Goal: Transaction & Acquisition: Purchase product/service

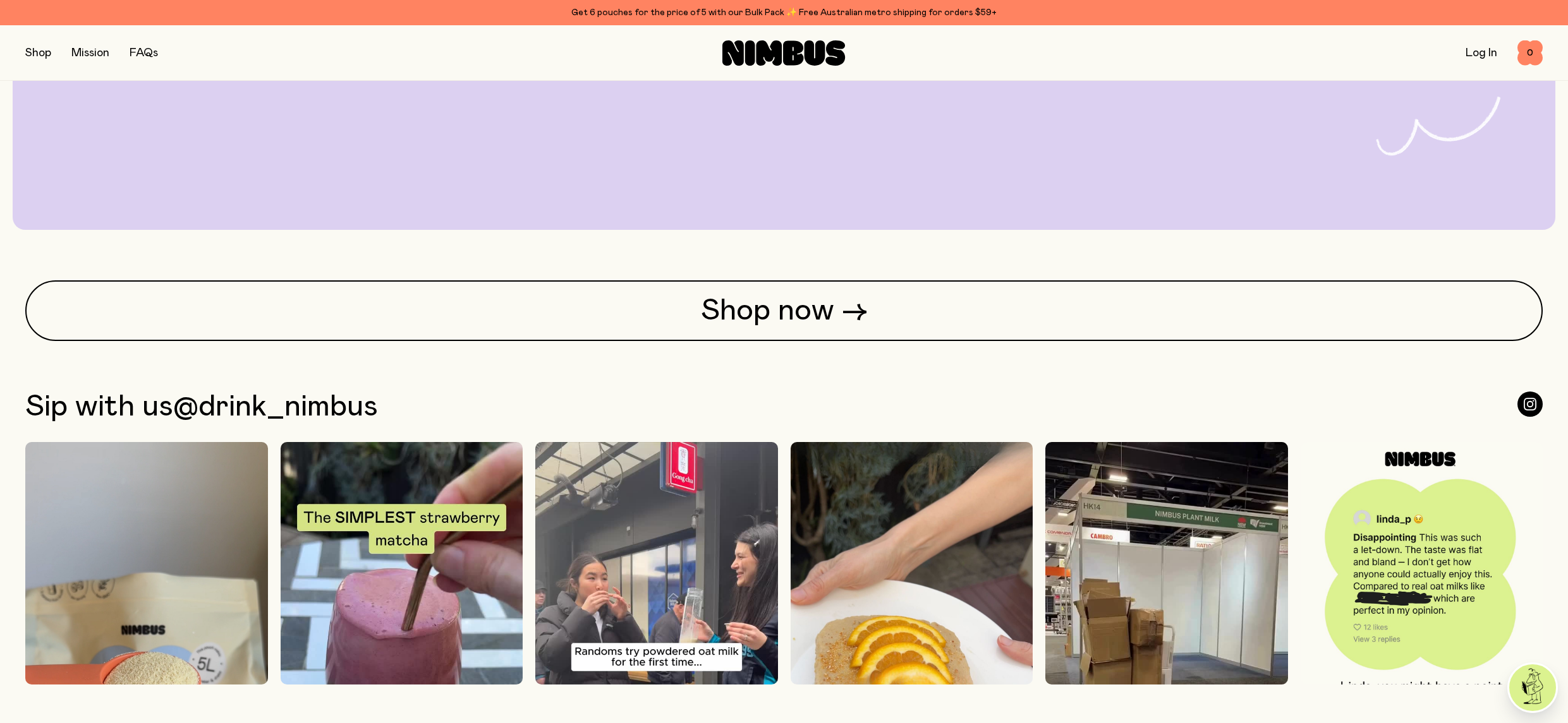
scroll to position [4382, 0]
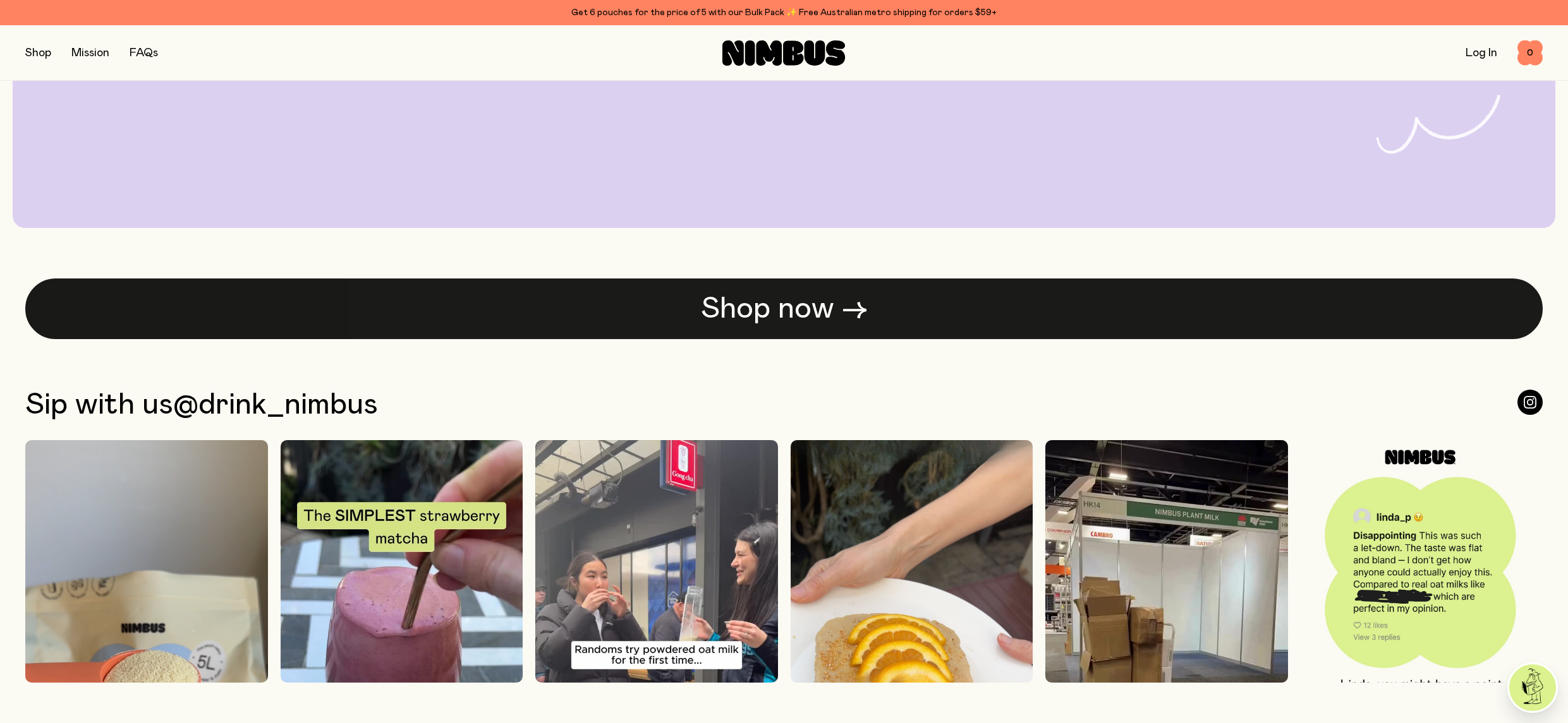
click at [747, 306] on link "Shop now →" at bounding box center [784, 309] width 1518 height 61
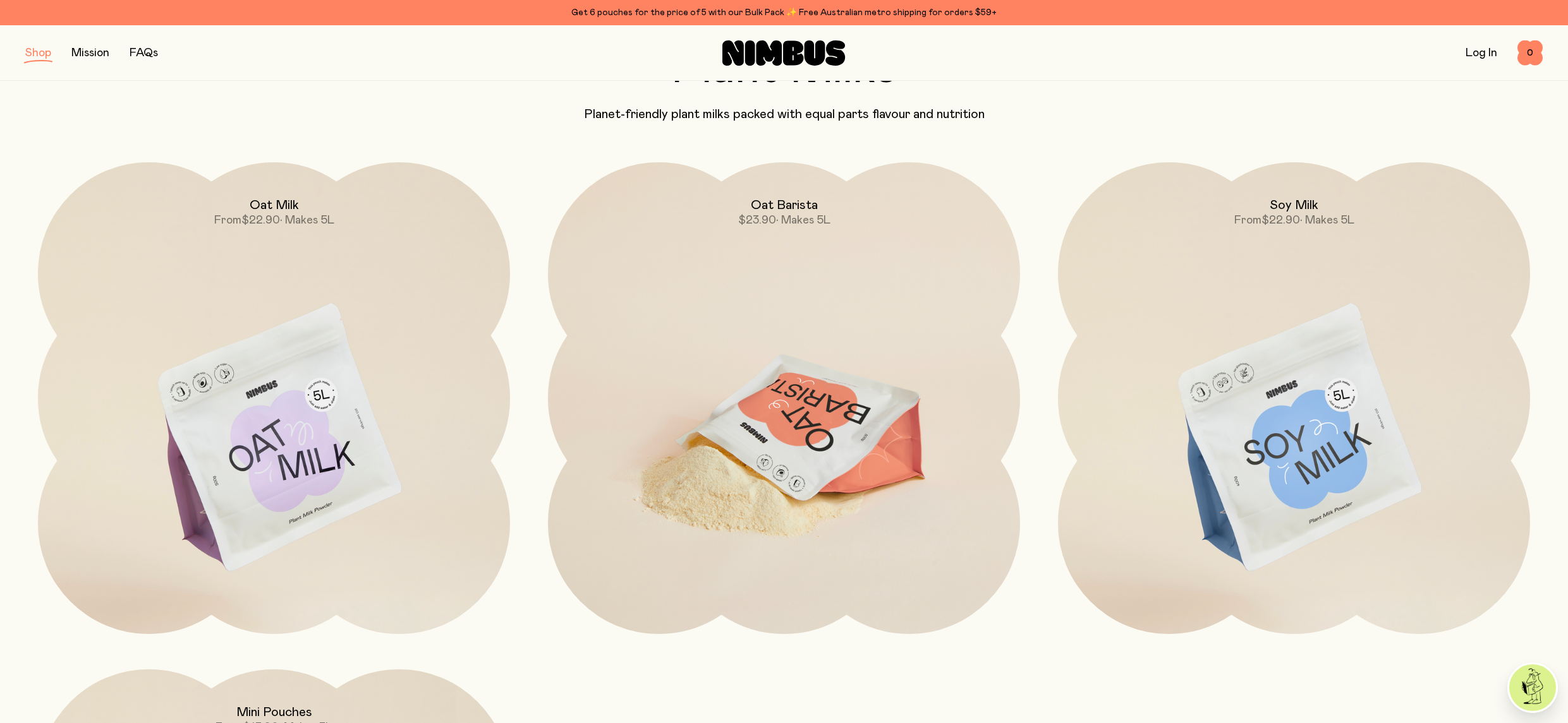
scroll to position [102, 0]
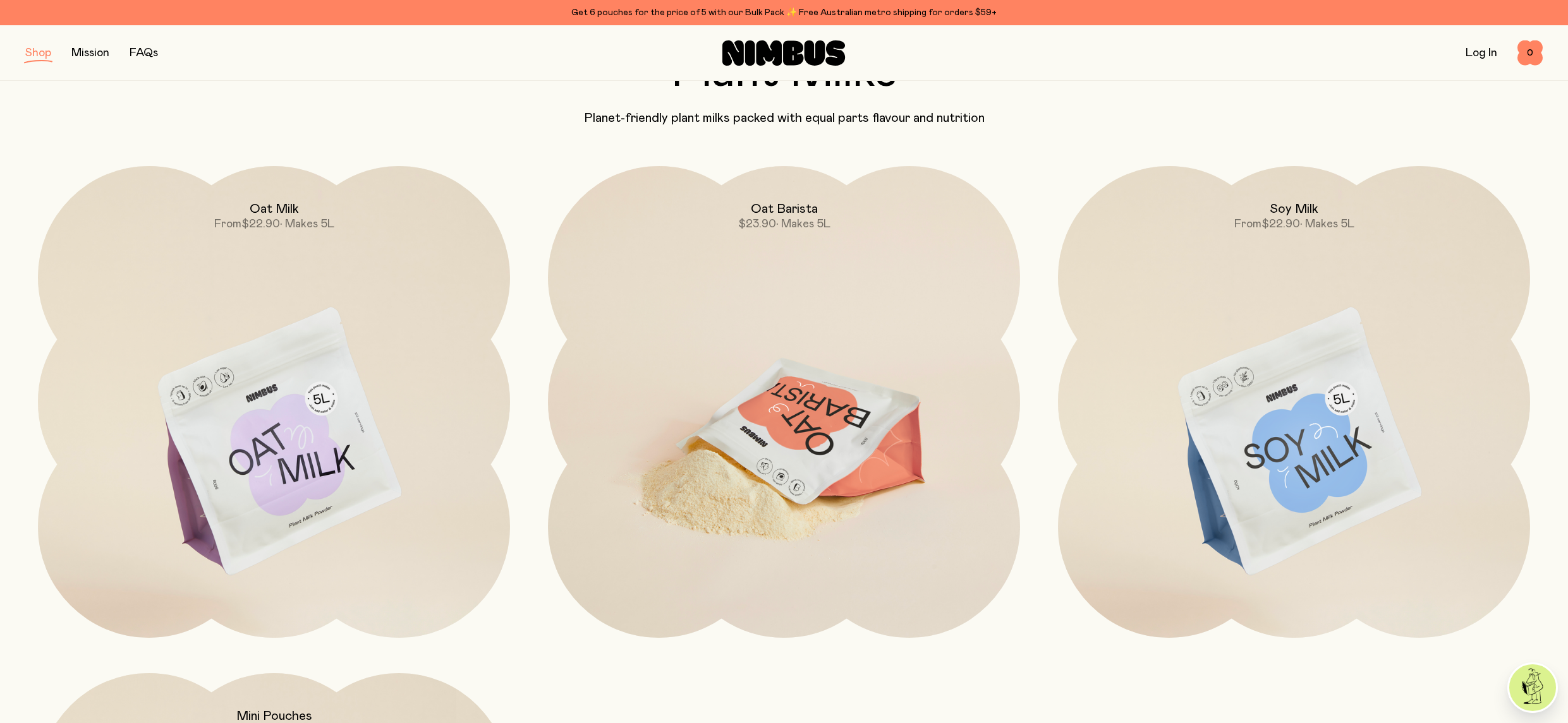
click at [743, 376] on img at bounding box center [784, 443] width 472 height 555
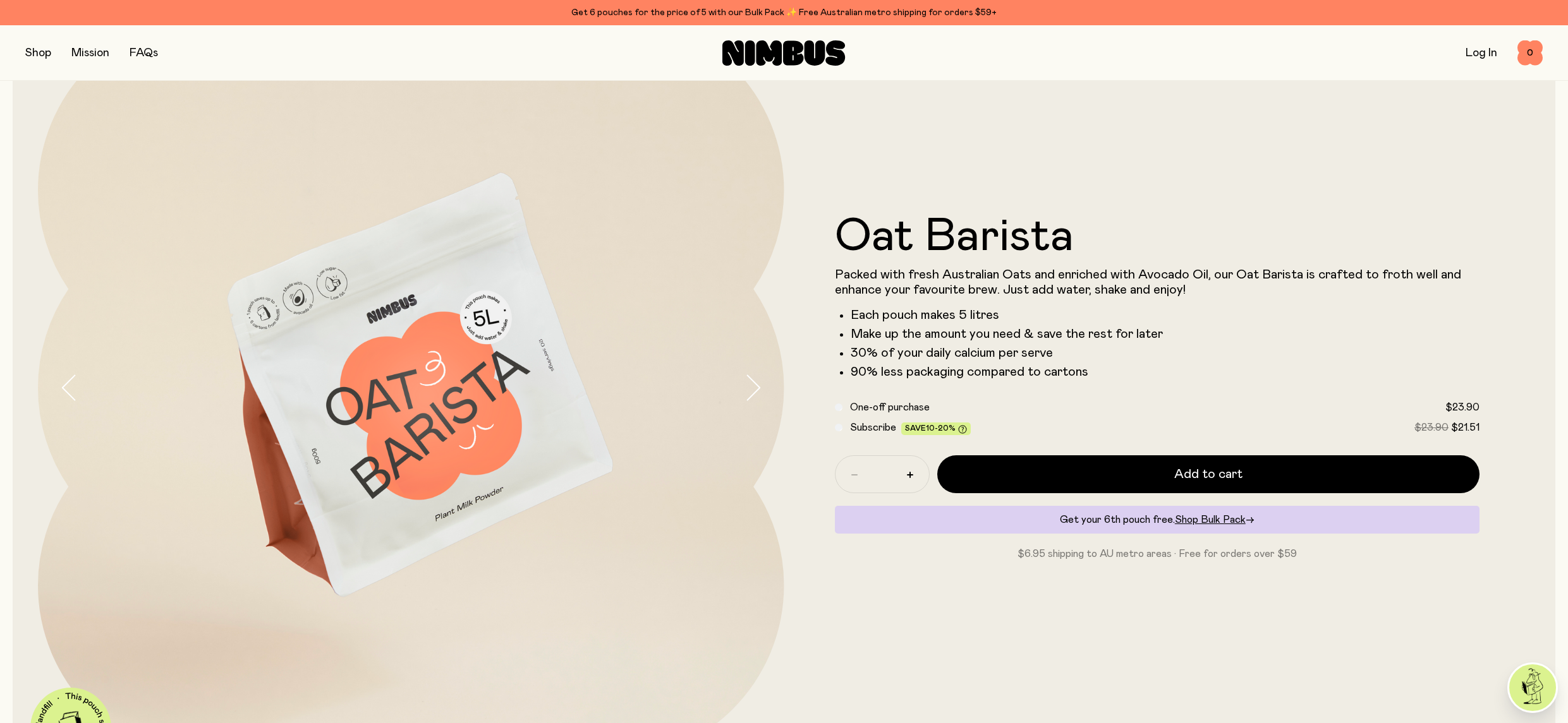
scroll to position [105, 0]
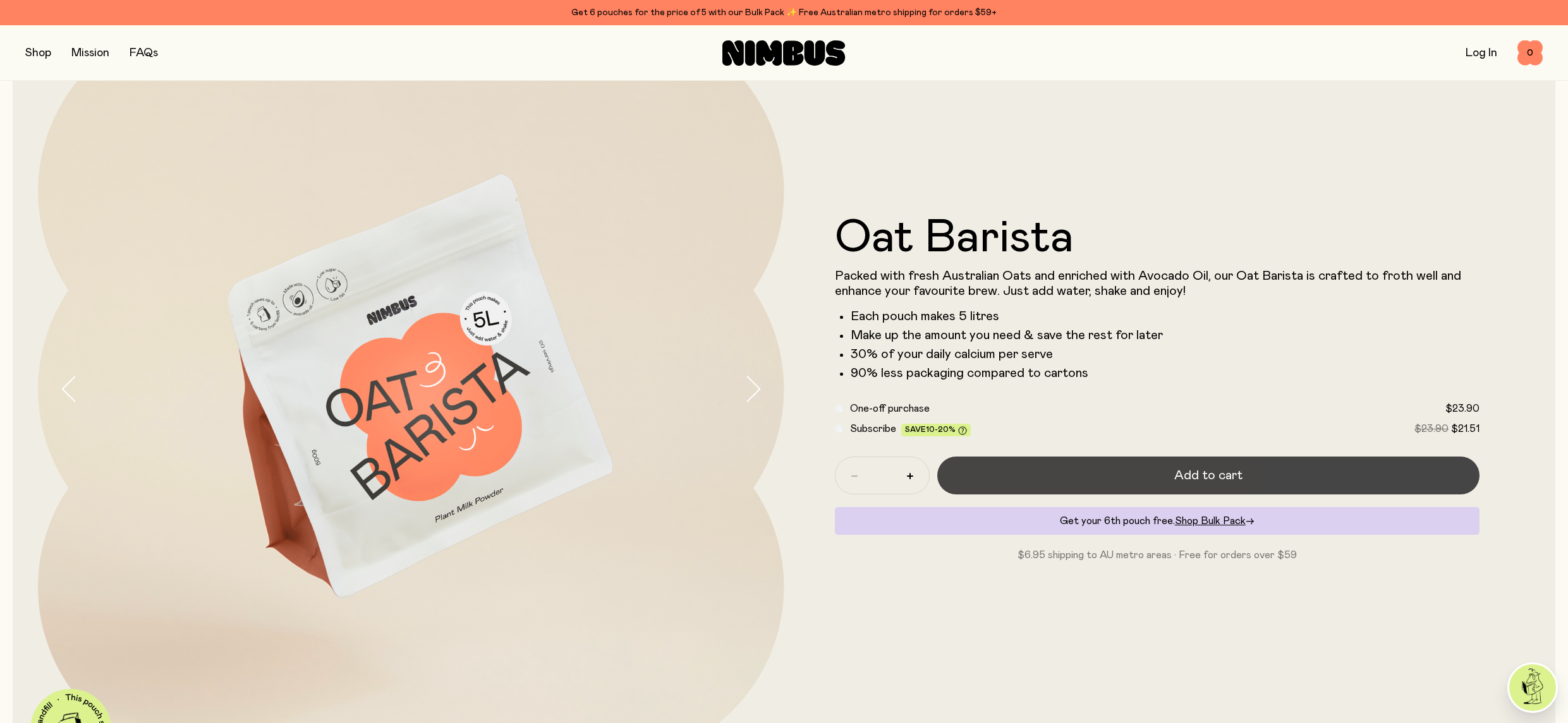
click at [1141, 477] on button "Add to cart" at bounding box center [1209, 475] width 543 height 38
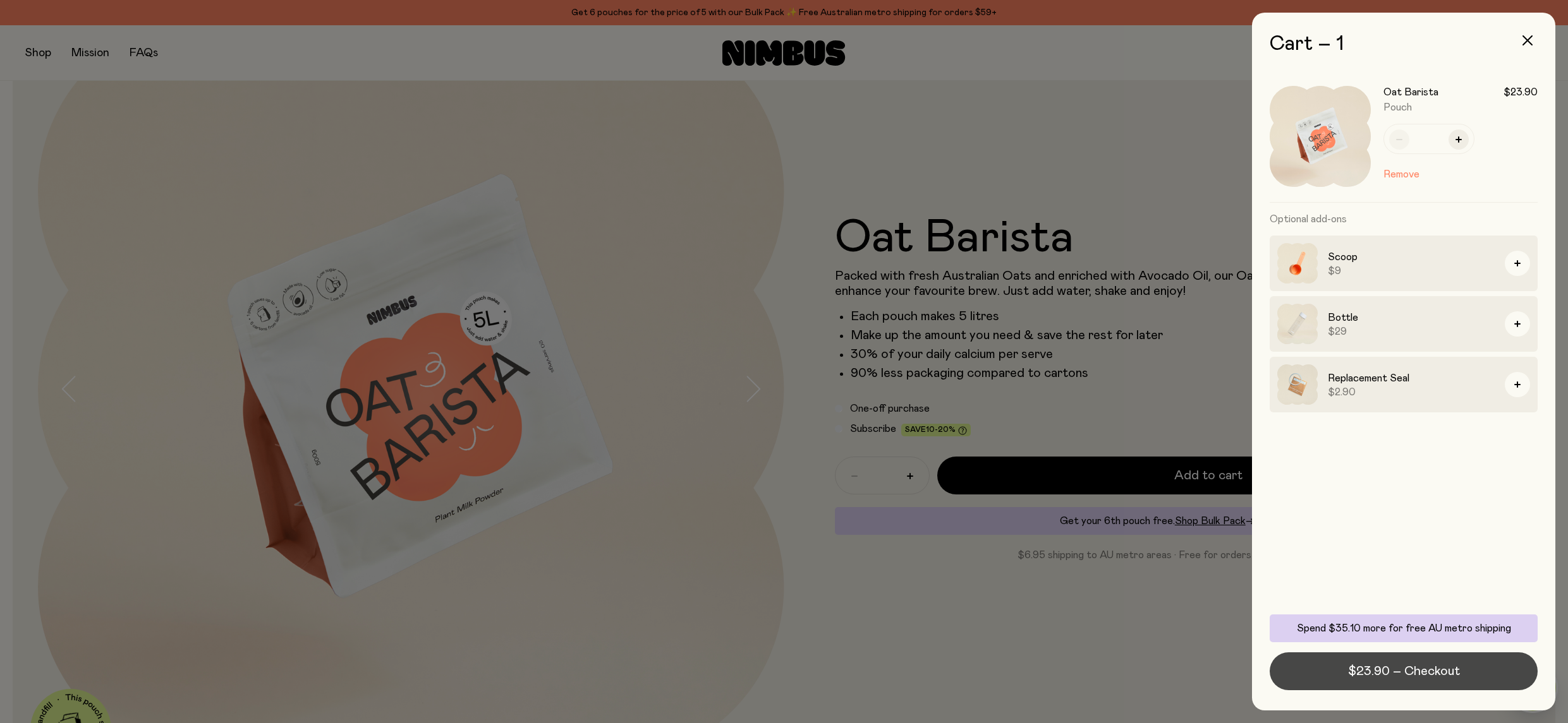
click at [1373, 667] on span "$23.90 – Checkout" at bounding box center [1403, 671] width 112 height 18
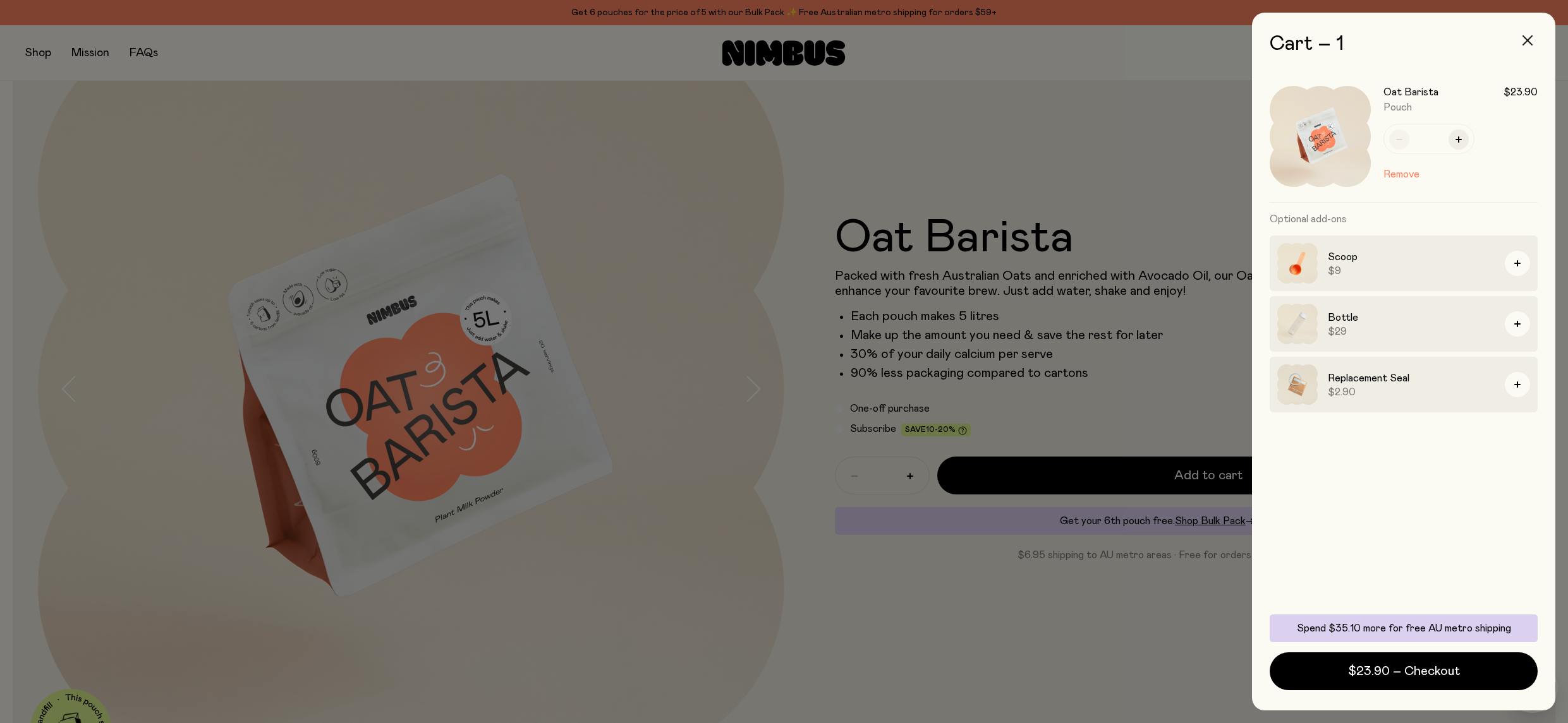
click at [1525, 37] on icon "button" at bounding box center [1527, 40] width 10 height 10
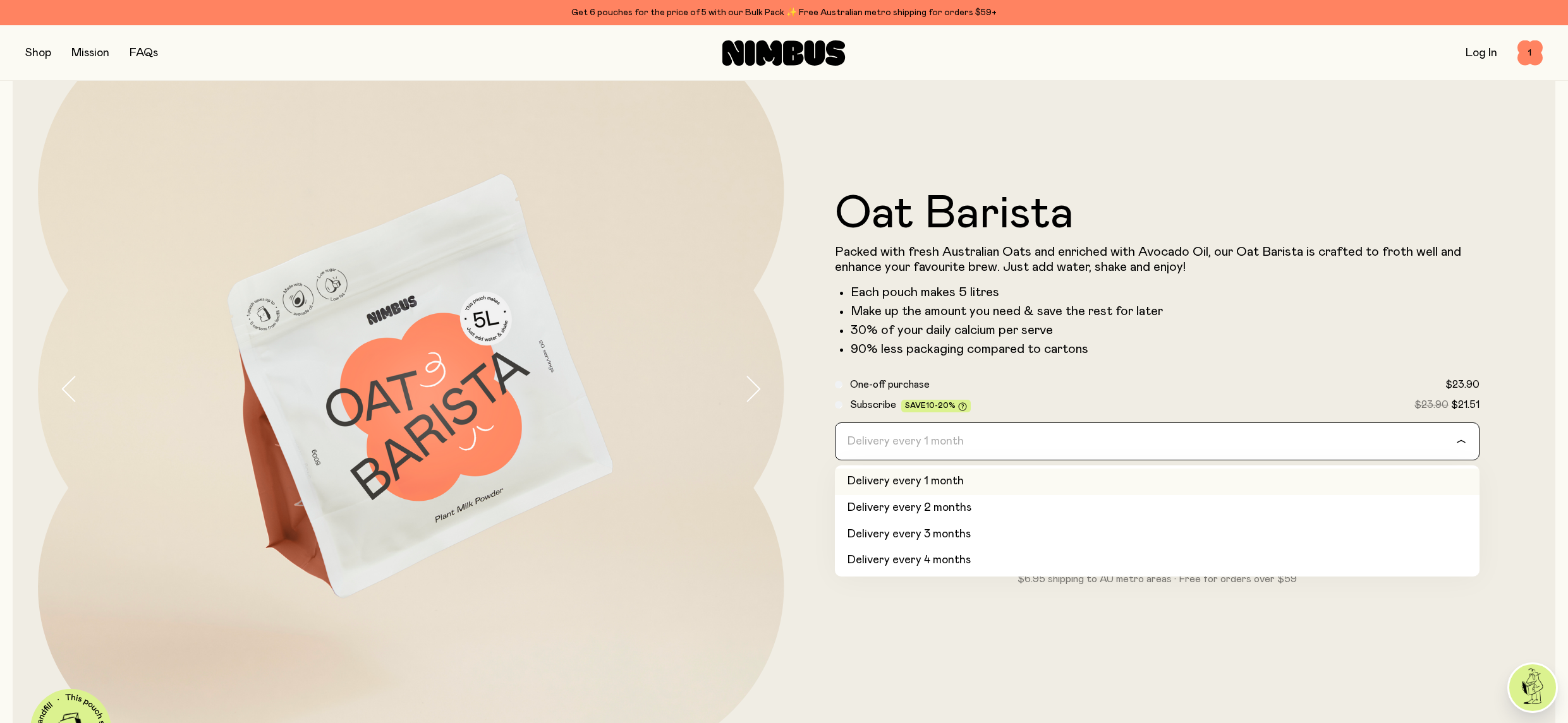
click at [1461, 436] on div "Loading..." at bounding box center [1467, 441] width 22 height 36
click at [1098, 477] on li "Delivery every 1 month" at bounding box center [1157, 482] width 645 height 26
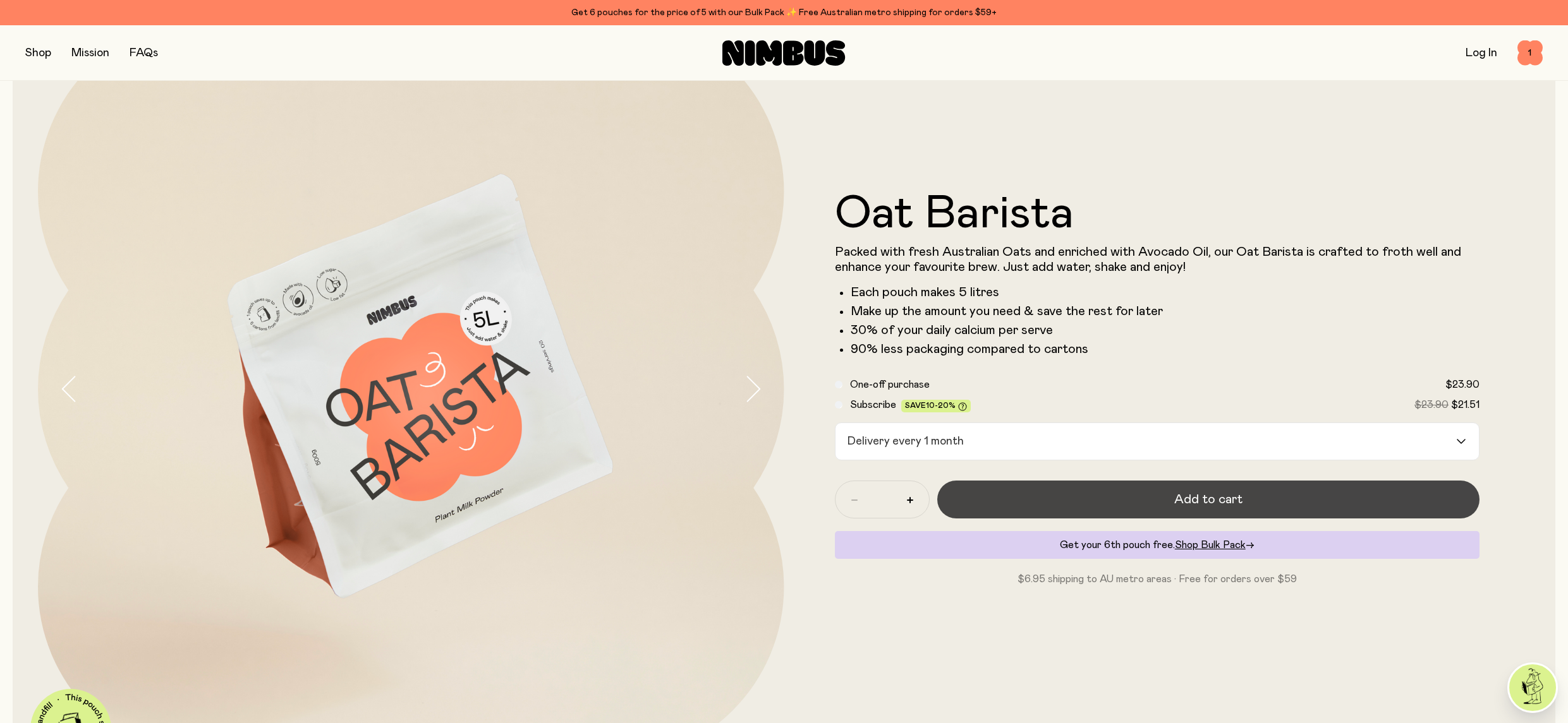
click at [1172, 497] on button "Add to cart" at bounding box center [1209, 499] width 543 height 38
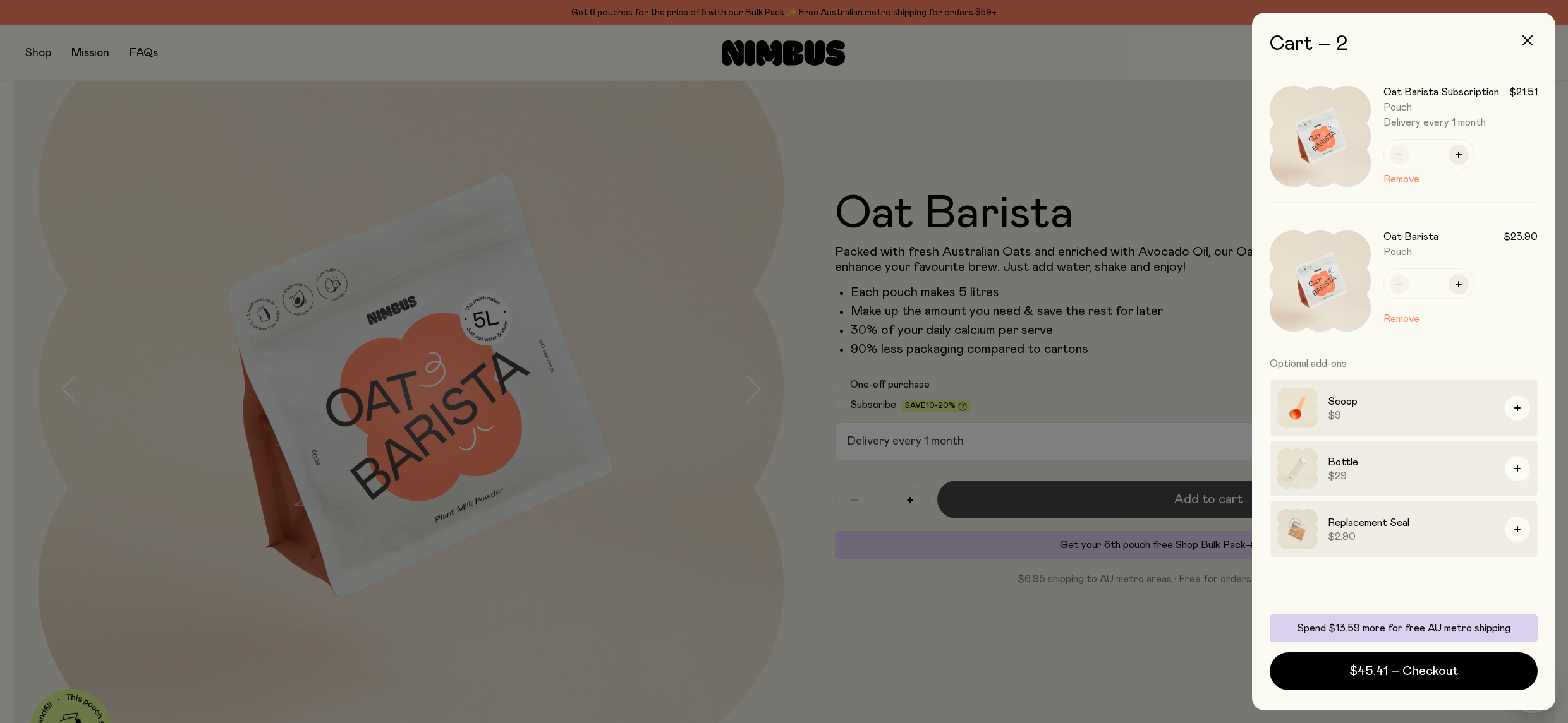
scroll to position [0, 0]
click at [1400, 317] on button "Remove" at bounding box center [1401, 319] width 36 height 15
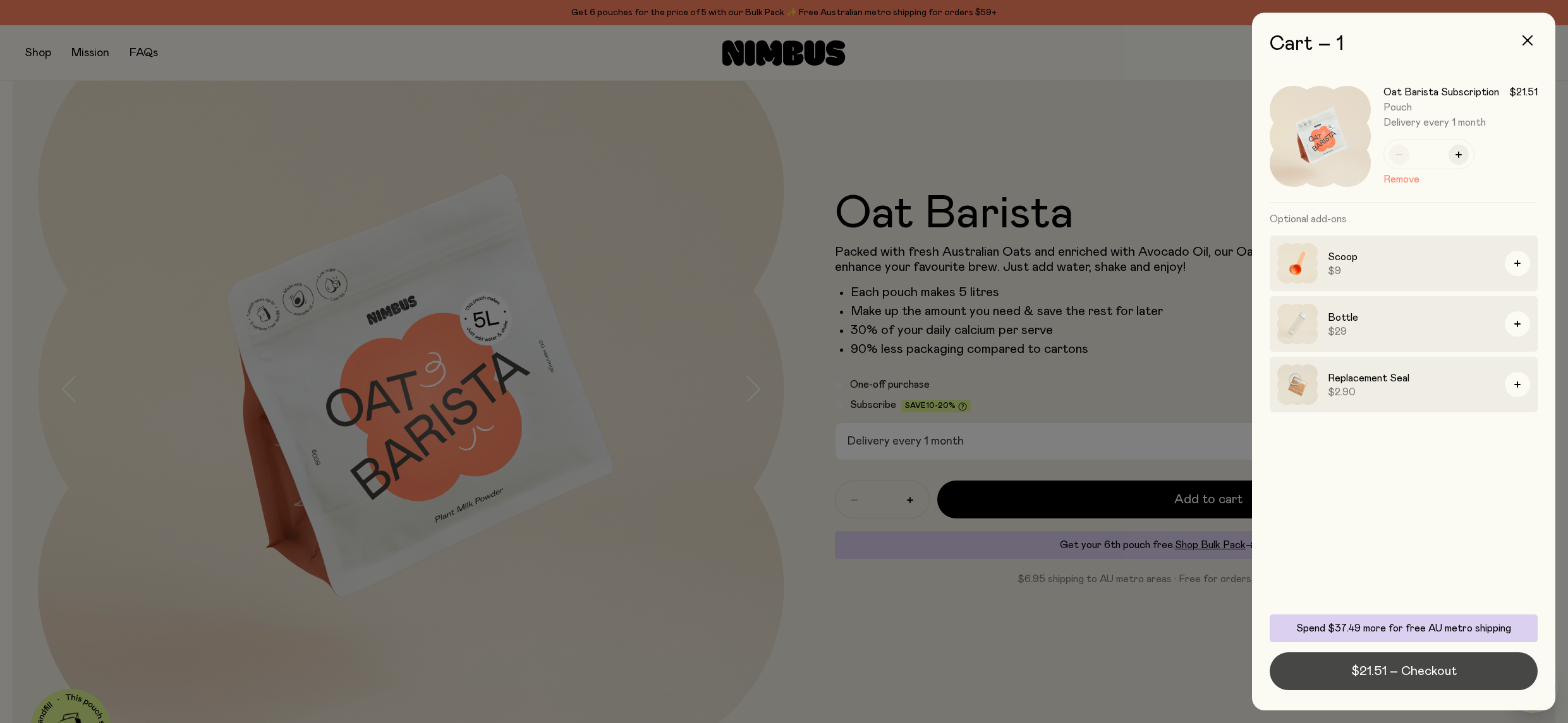
click at [1391, 667] on span "$21.51 – Checkout" at bounding box center [1404, 671] width 106 height 18
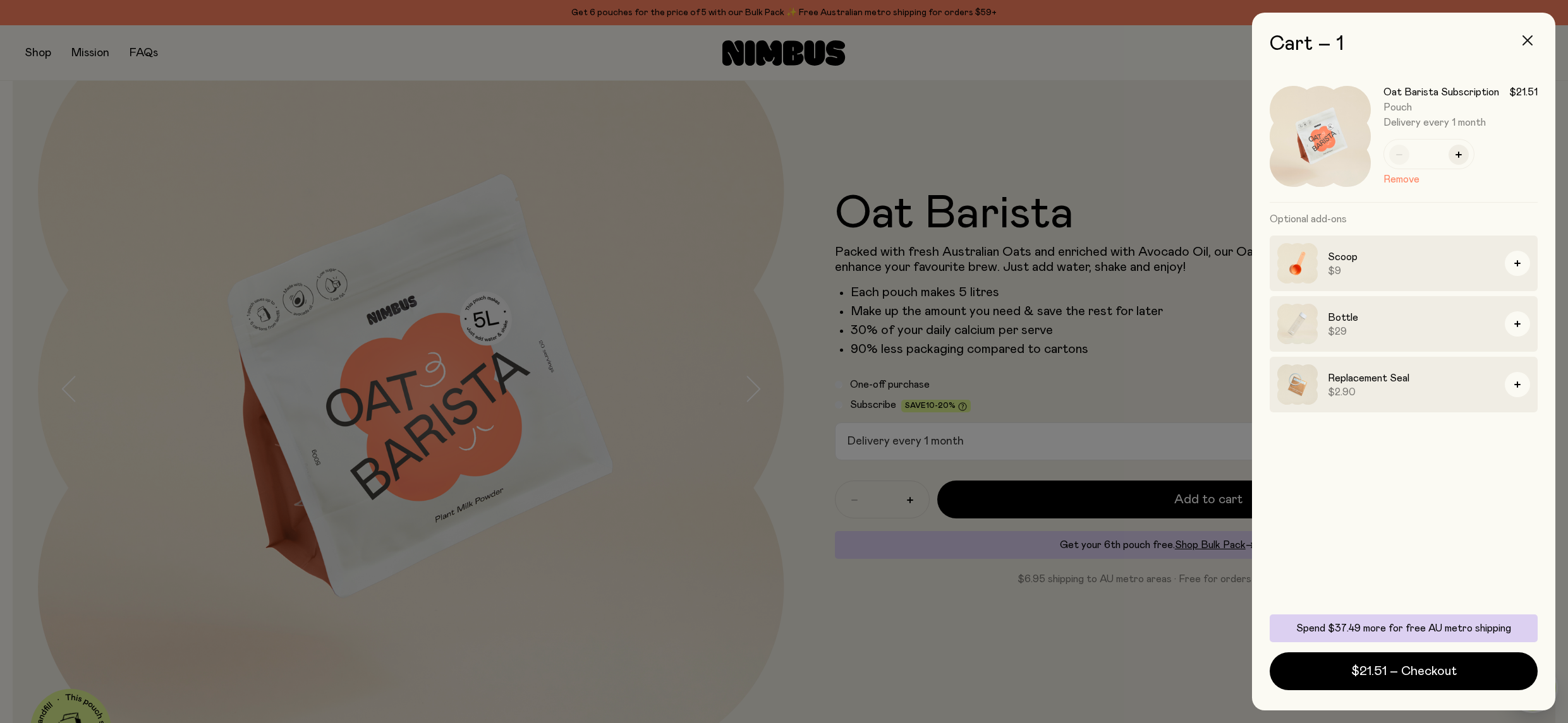
click at [1530, 38] on icon "button" at bounding box center [1527, 40] width 10 height 10
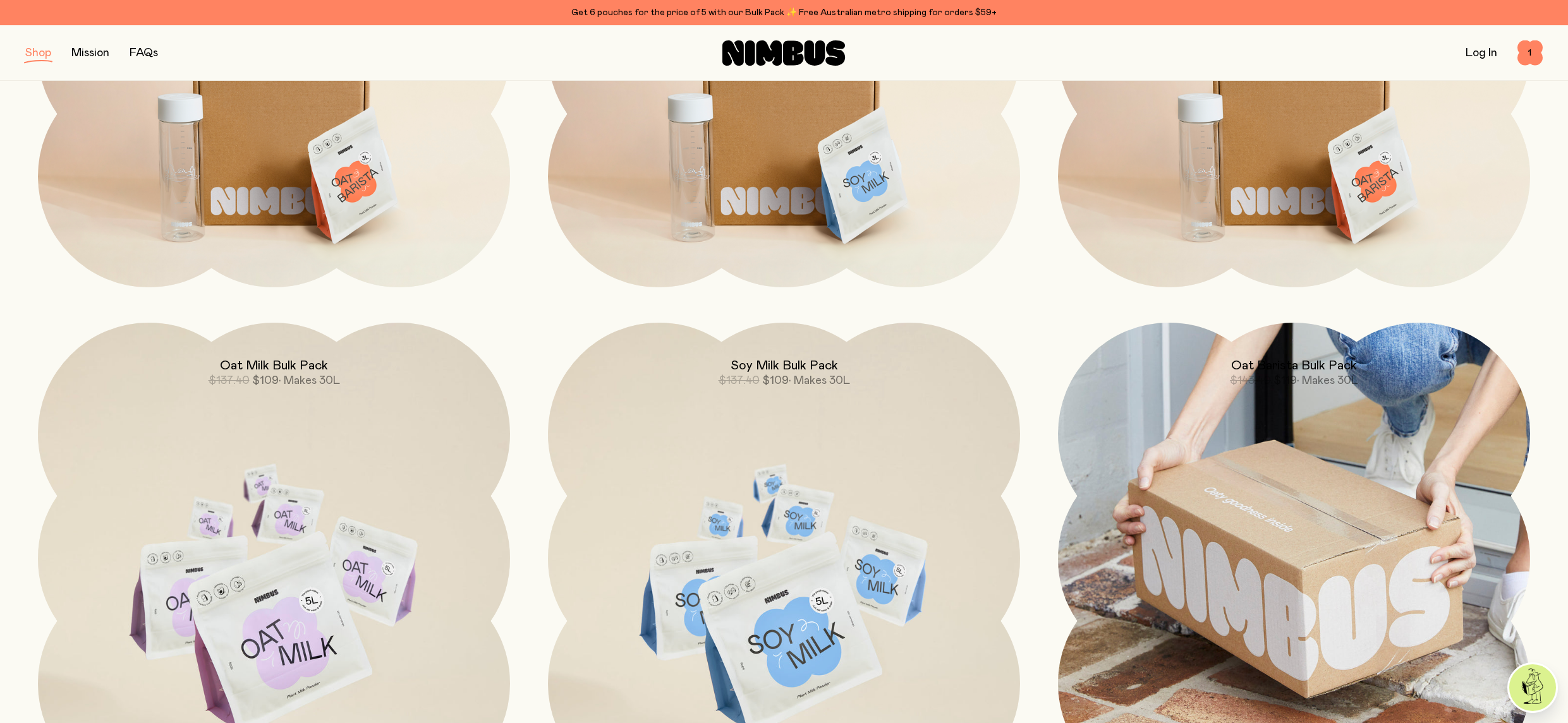
scroll to position [1617, 0]
click at [1305, 376] on span "• Makes 30L" at bounding box center [1327, 382] width 61 height 12
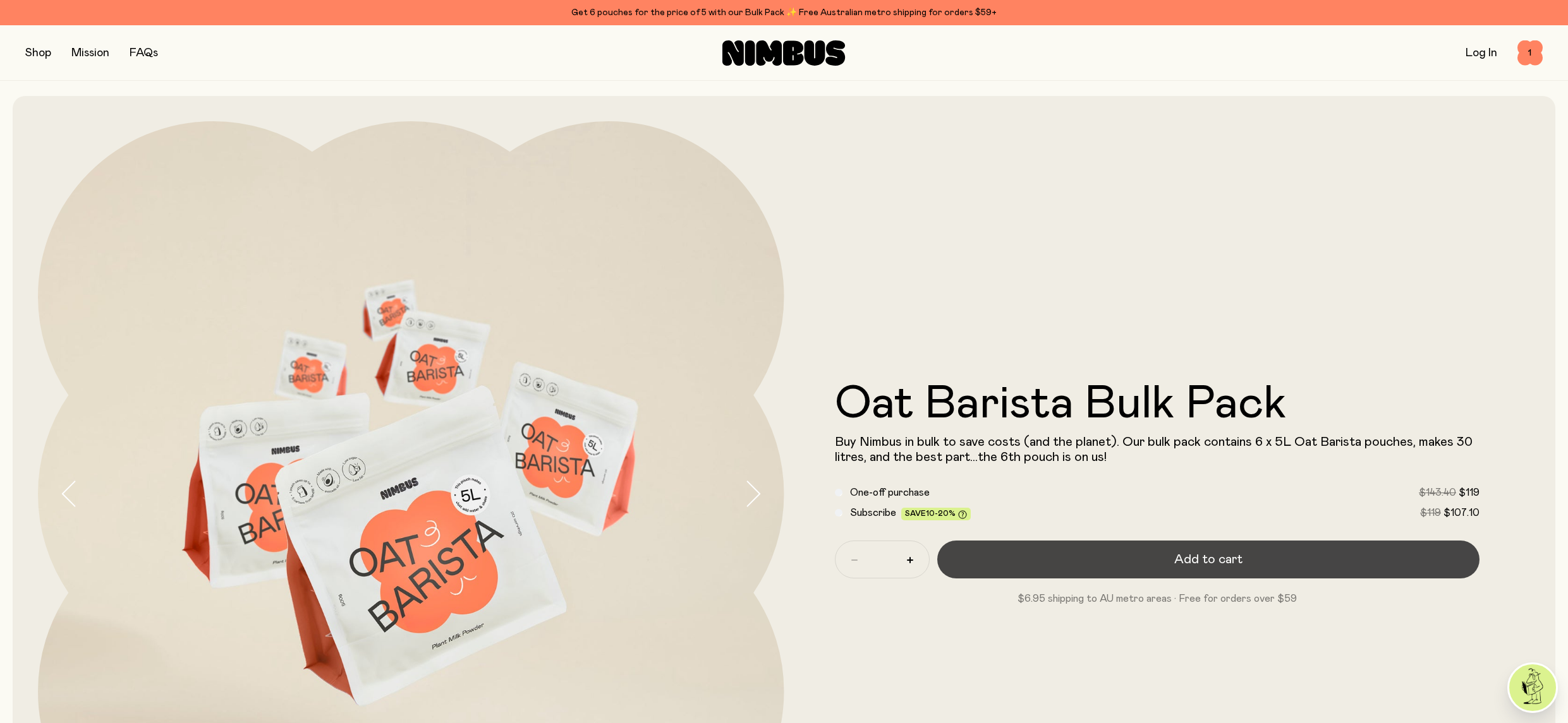
click at [1209, 556] on span "Add to cart" at bounding box center [1209, 559] width 68 height 18
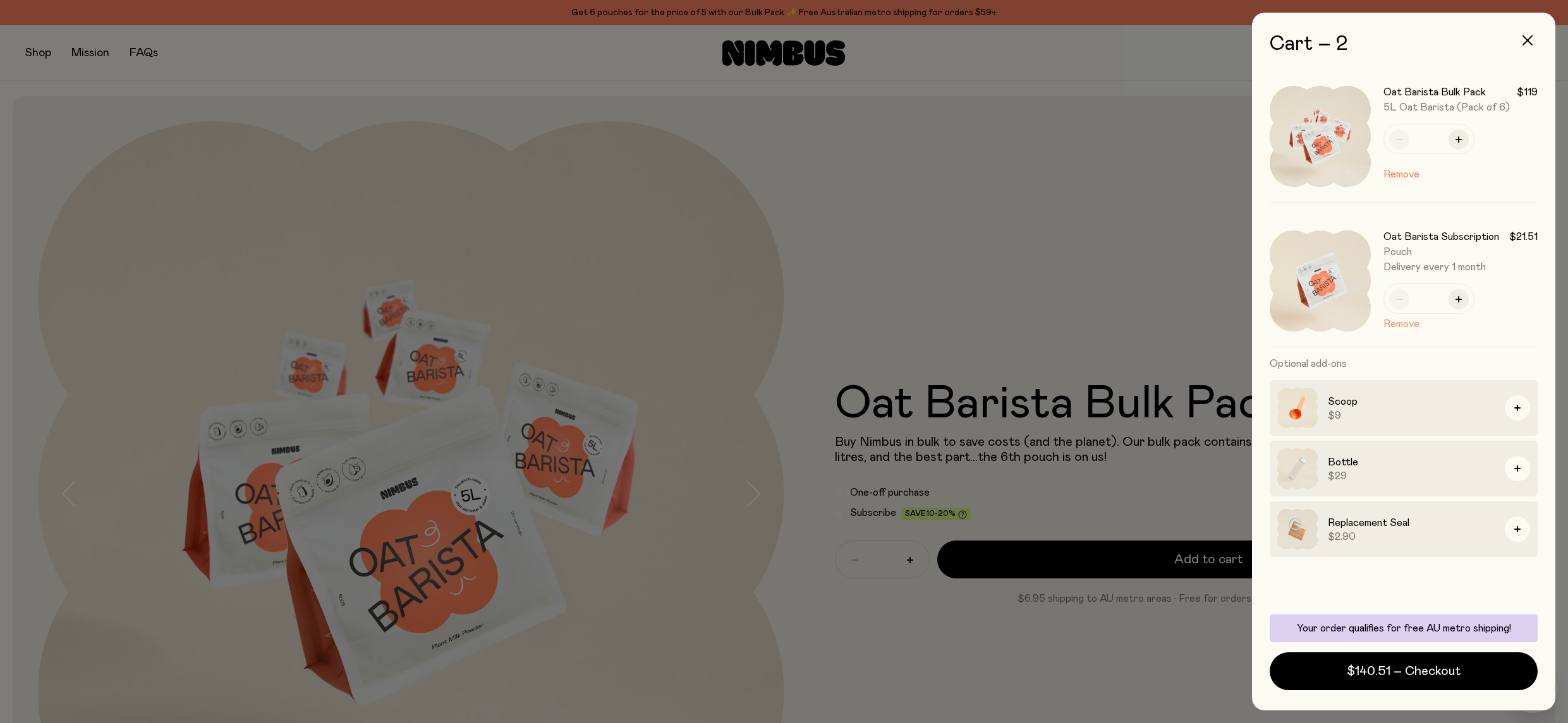
click at [1393, 324] on button "Remove" at bounding box center [1401, 324] width 36 height 15
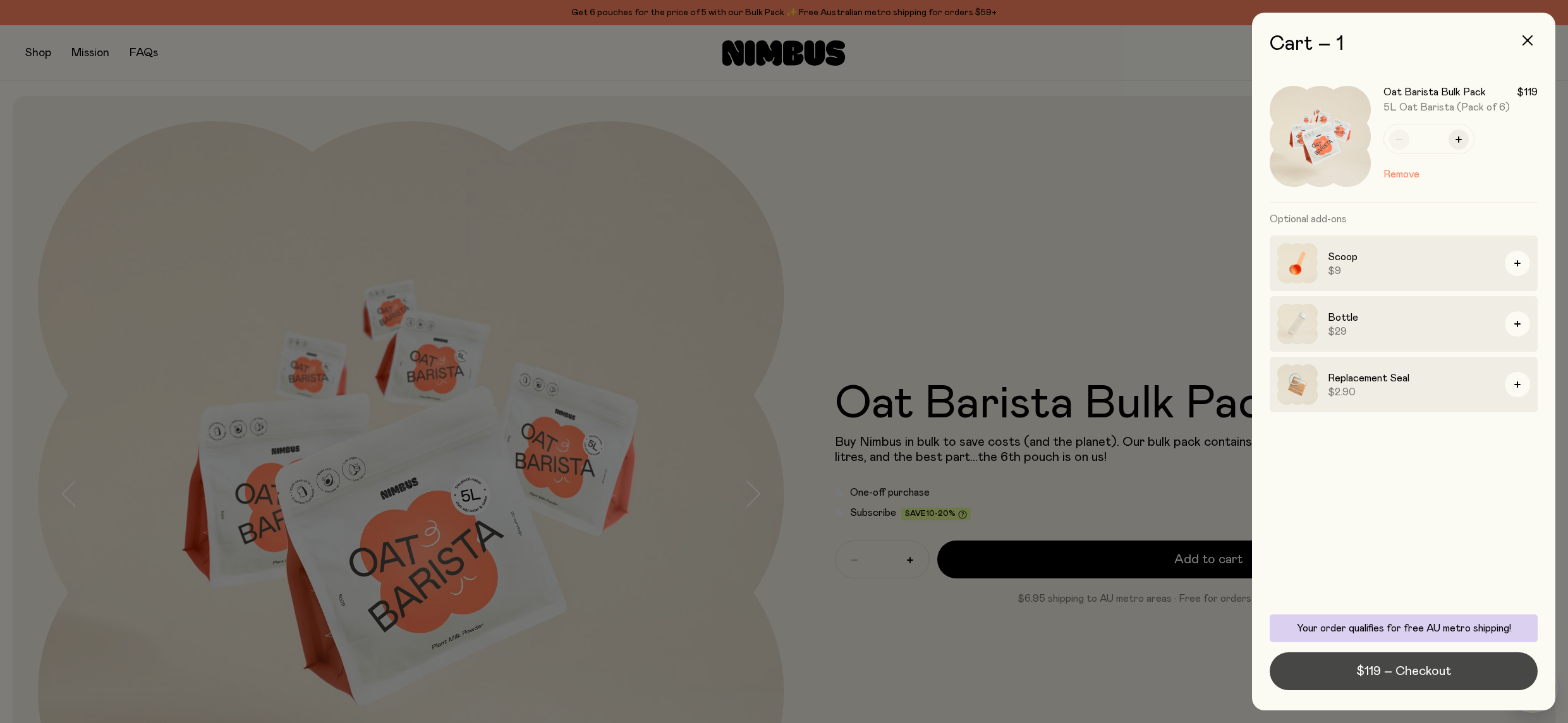
click at [1416, 667] on span "$119 – Checkout" at bounding box center [1403, 671] width 95 height 18
click at [1366, 677] on span "$119 – Checkout" at bounding box center [1403, 671] width 95 height 18
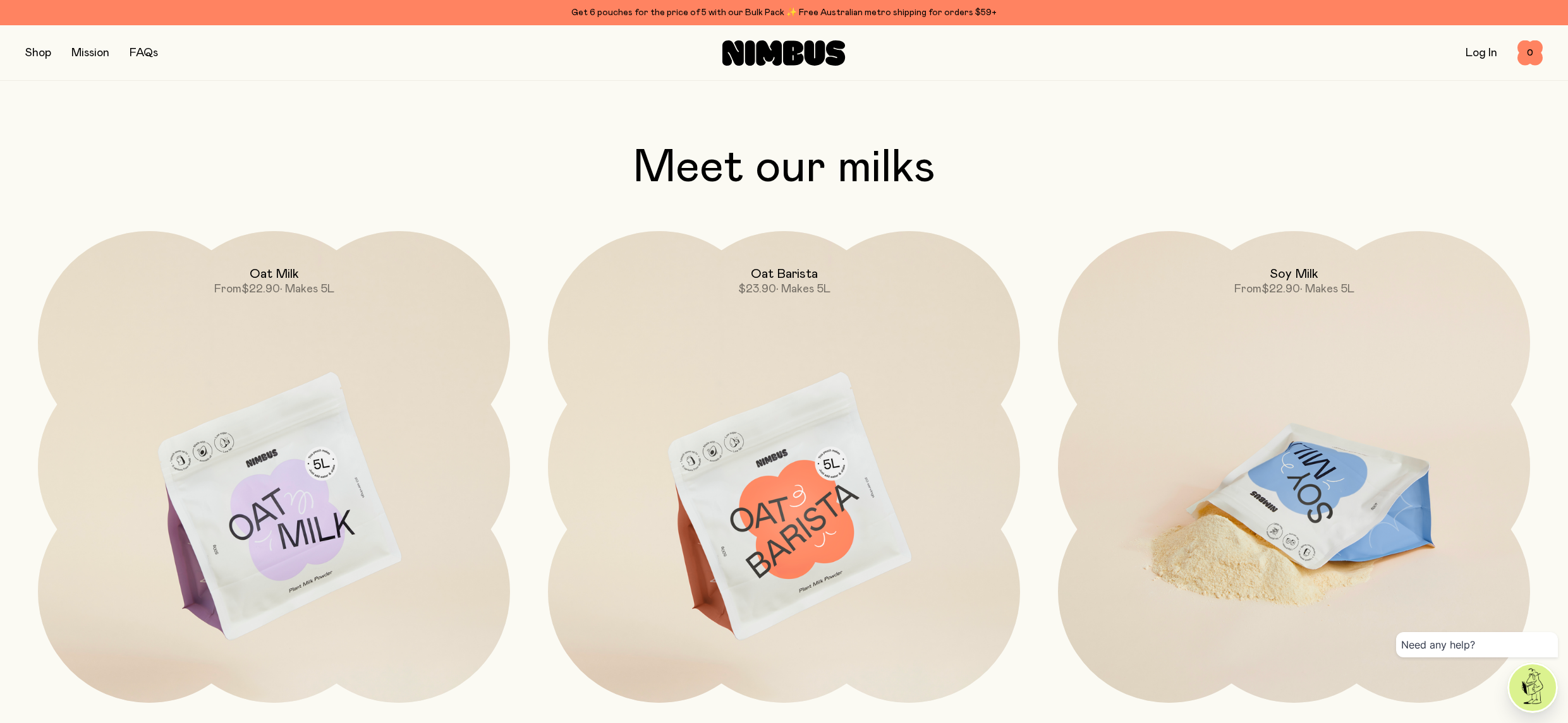
scroll to position [1294, 0]
click at [1320, 285] on span "From $22.90 • Makes 5L" at bounding box center [1294, 291] width 120 height 15
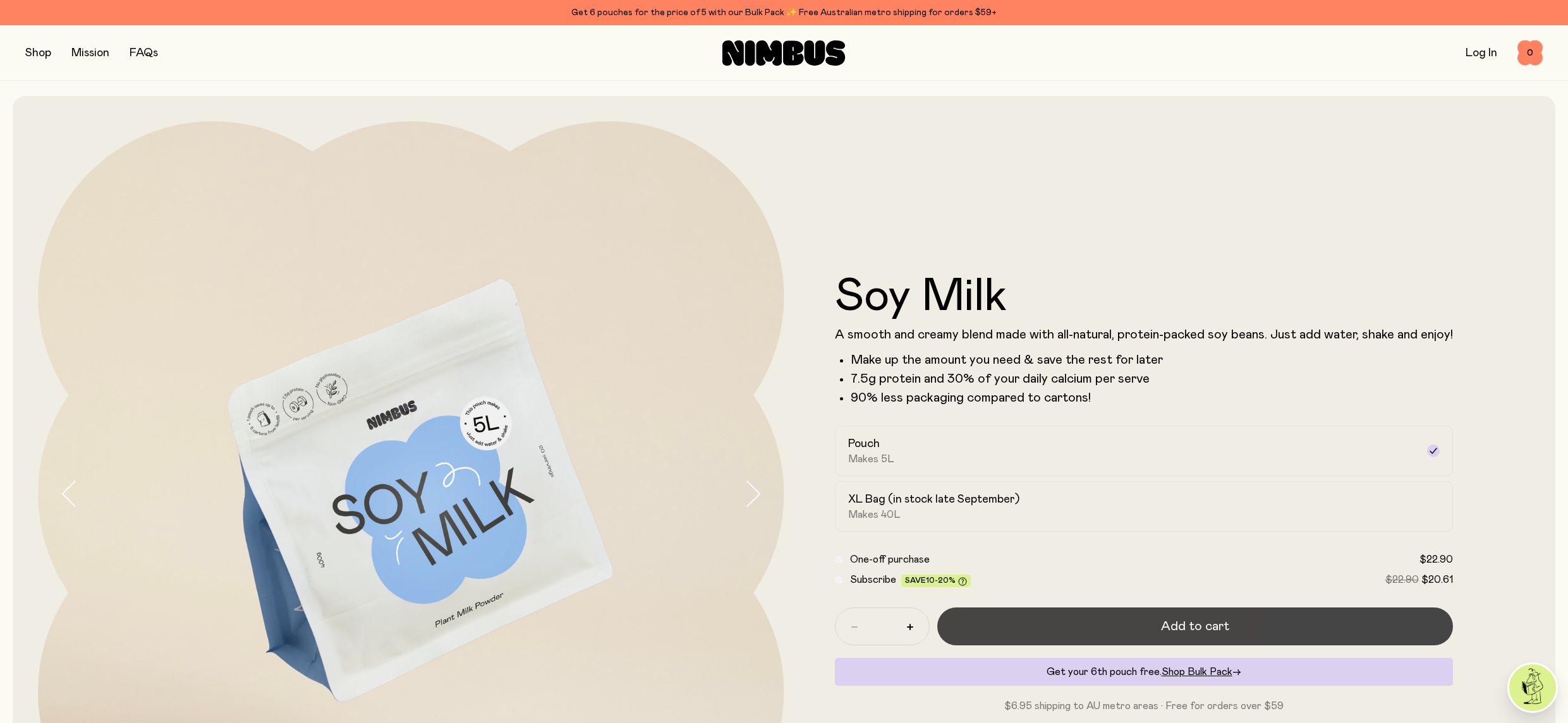
click at [1193, 629] on span "Add to cart" at bounding box center [1195, 626] width 68 height 18
